Goal: Ask a question

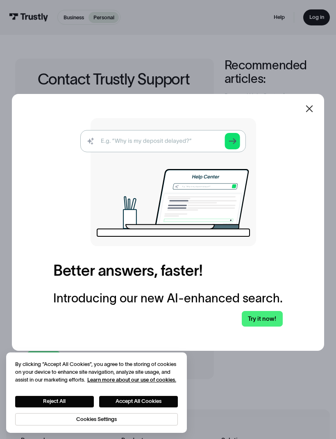
click at [264, 327] on link "Try it now!" at bounding box center [262, 319] width 41 height 16
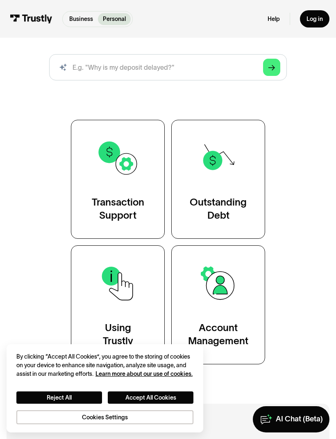
scroll to position [97, 0]
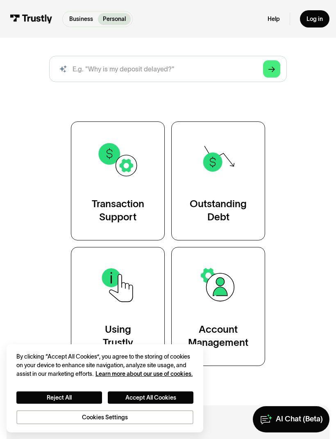
click at [91, 183] on link "Transaction Support" at bounding box center [118, 180] width 94 height 119
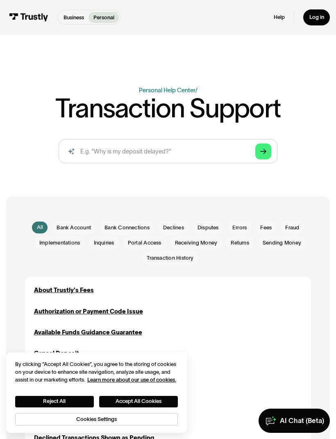
click at [268, 153] on link "Arrow Right" at bounding box center [263, 151] width 16 height 16
